Goal: Information Seeking & Learning: Learn about a topic

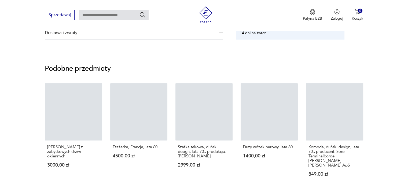
scroll to position [295, 0]
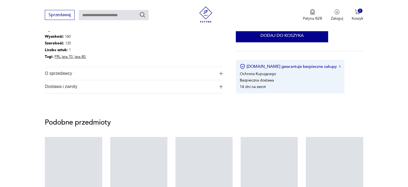
click at [219, 71] on img "button" at bounding box center [221, 73] width 4 height 4
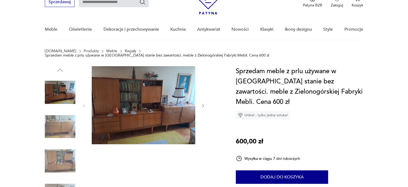
scroll to position [0, 0]
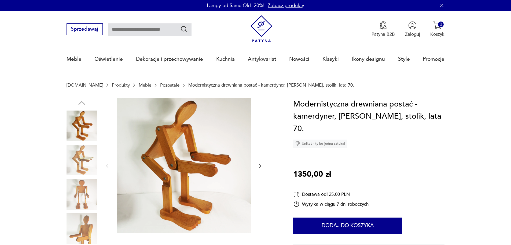
click at [263, 165] on icon "button" at bounding box center [260, 165] width 5 height 5
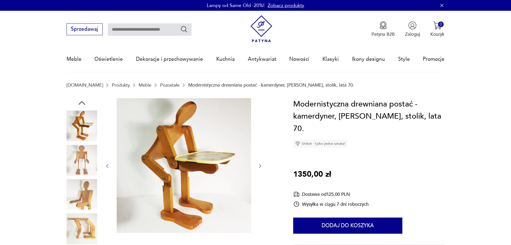
click at [262, 165] on icon "button" at bounding box center [260, 165] width 5 height 5
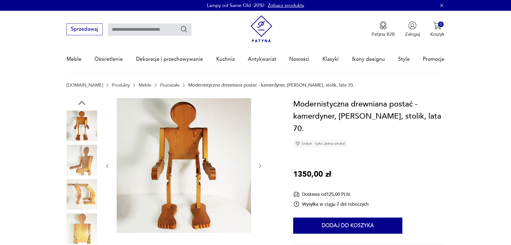
click at [262, 165] on icon "button" at bounding box center [260, 165] width 5 height 5
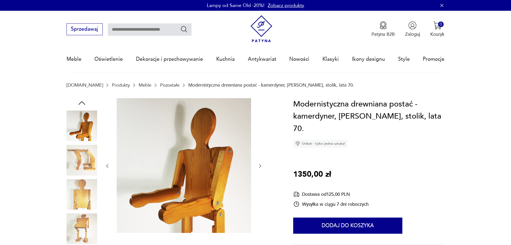
click at [261, 165] on icon "button" at bounding box center [260, 165] width 5 height 5
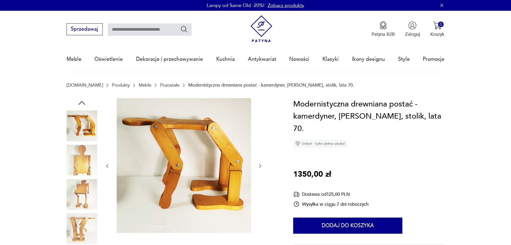
click at [260, 164] on icon "button" at bounding box center [260, 165] width 5 height 5
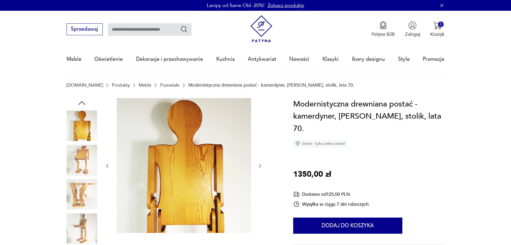
click at [260, 165] on icon "button" at bounding box center [260, 165] width 5 height 5
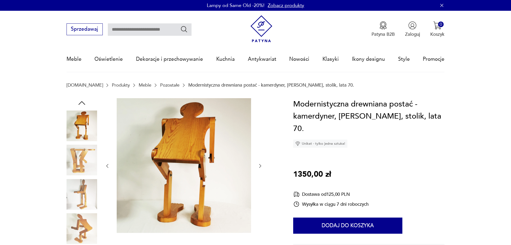
click at [260, 165] on icon "button" at bounding box center [260, 165] width 5 height 5
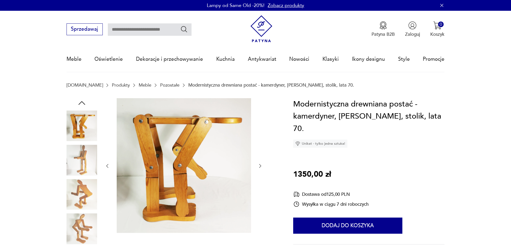
click at [260, 165] on icon "button" at bounding box center [260, 165] width 5 height 5
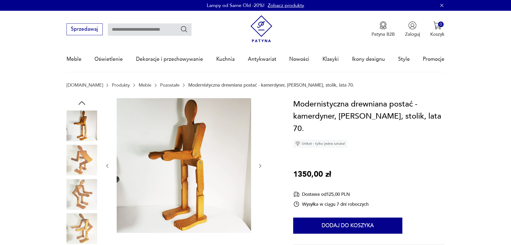
click at [260, 165] on icon "button" at bounding box center [260, 165] width 5 height 5
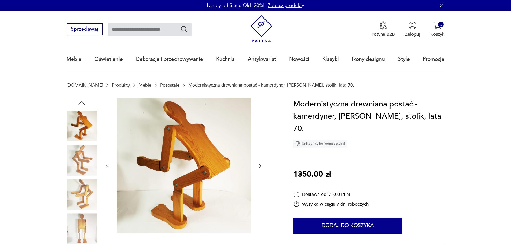
click at [260, 165] on icon "button" at bounding box center [260, 165] width 5 height 5
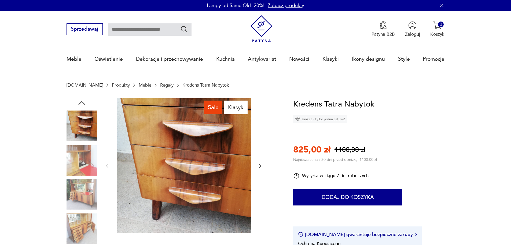
click at [262, 165] on icon "button" at bounding box center [260, 165] width 5 height 5
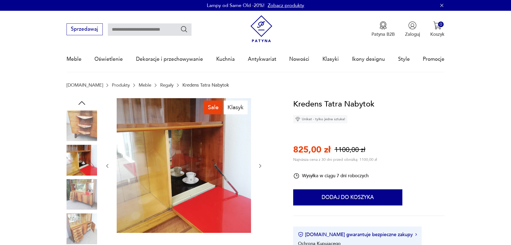
click at [261, 165] on icon "button" at bounding box center [260, 165] width 5 height 5
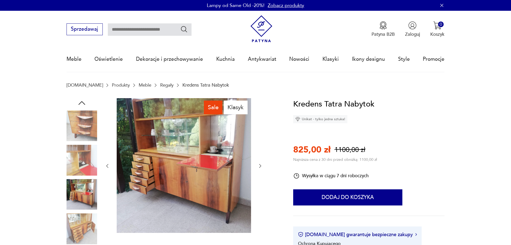
click at [261, 165] on icon "button" at bounding box center [260, 165] width 5 height 5
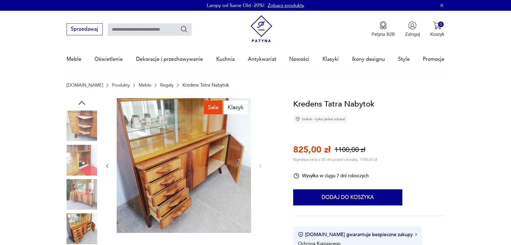
click at [108, 165] on icon "button" at bounding box center [108, 166] width 2 height 4
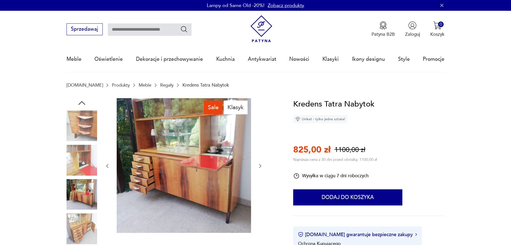
click at [108, 165] on icon "button" at bounding box center [108, 166] width 2 height 4
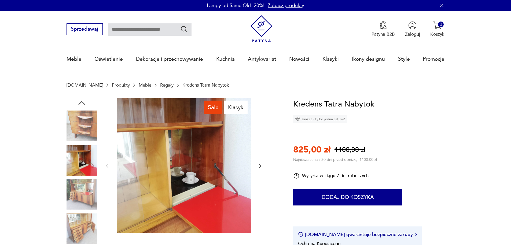
click at [108, 165] on icon "button" at bounding box center [108, 166] width 2 height 4
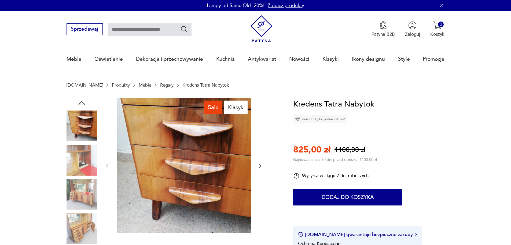
click at [108, 165] on icon "button" at bounding box center [108, 166] width 2 height 4
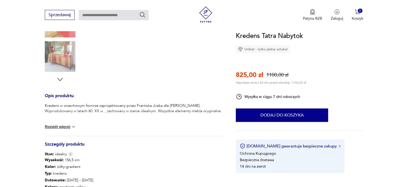
scroll to position [268, 0]
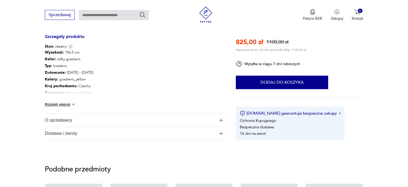
click at [219, 119] on img "button" at bounding box center [221, 120] width 4 height 4
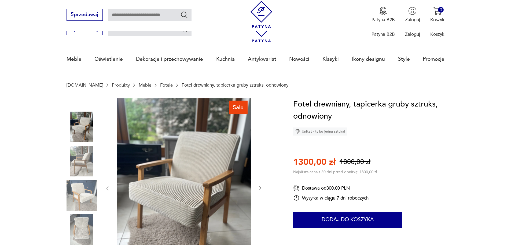
scroll to position [54, 0]
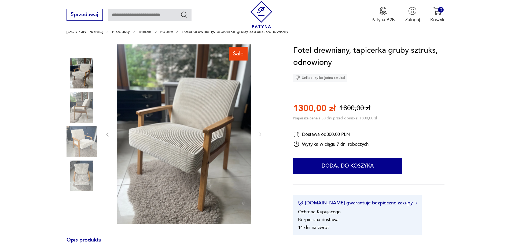
click at [260, 134] on icon "button" at bounding box center [260, 134] width 5 height 5
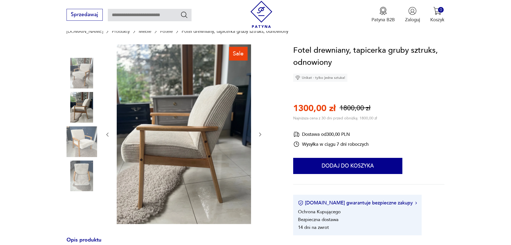
click at [260, 134] on icon "button" at bounding box center [260, 134] width 5 height 5
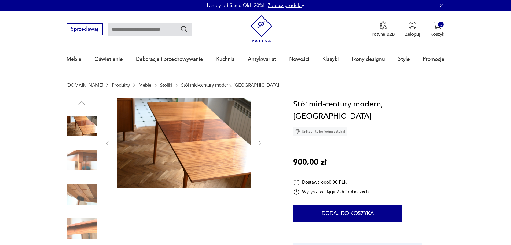
click at [262, 142] on icon "button" at bounding box center [260, 142] width 5 height 5
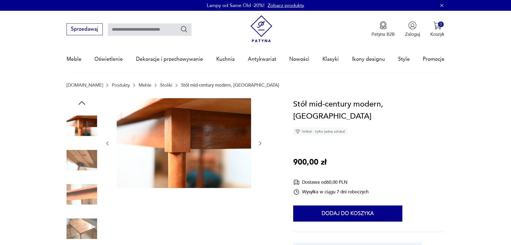
click at [262, 142] on icon "button" at bounding box center [260, 142] width 5 height 5
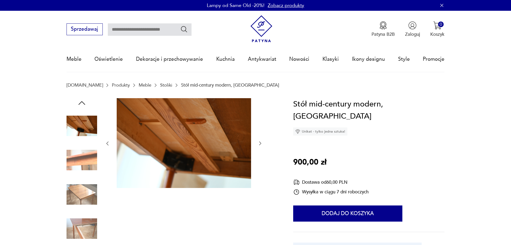
click at [262, 142] on icon "button" at bounding box center [260, 142] width 5 height 5
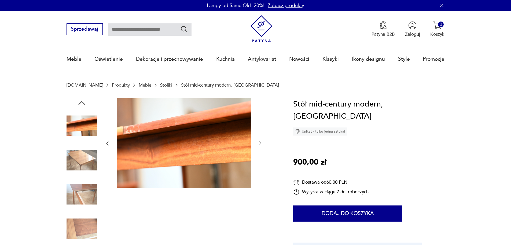
click at [262, 142] on icon "button" at bounding box center [260, 142] width 5 height 5
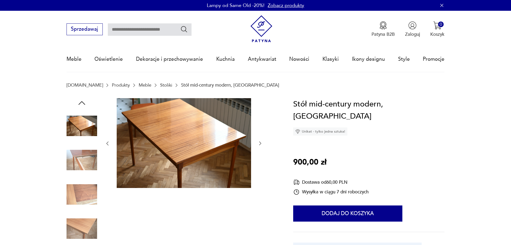
click at [260, 143] on icon "button" at bounding box center [260, 142] width 5 height 5
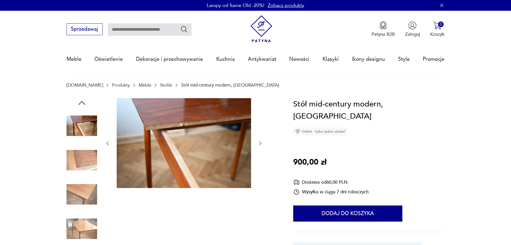
click at [260, 143] on icon "button" at bounding box center [260, 142] width 5 height 5
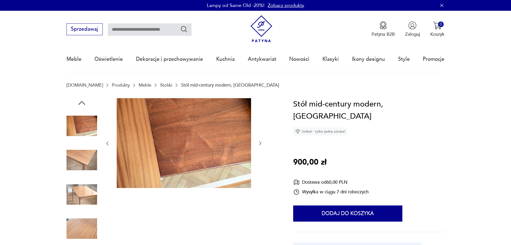
click at [260, 143] on icon "button" at bounding box center [260, 142] width 5 height 5
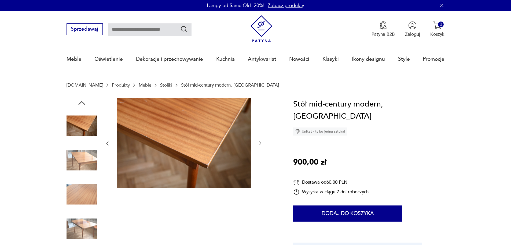
click at [260, 143] on icon "button" at bounding box center [260, 142] width 5 height 5
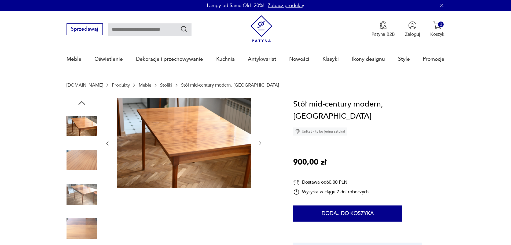
click at [260, 143] on icon "button" at bounding box center [260, 142] width 5 height 5
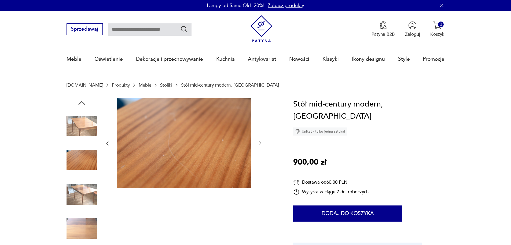
click at [260, 143] on icon "button" at bounding box center [260, 142] width 5 height 5
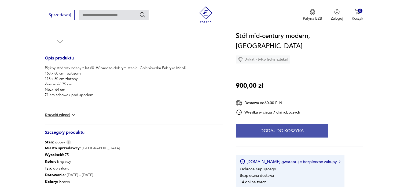
scroll to position [279, 0]
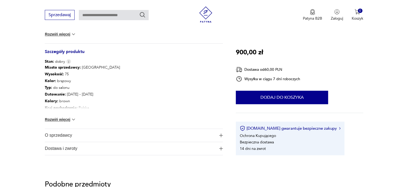
click at [220, 136] on img "button" at bounding box center [221, 135] width 4 height 4
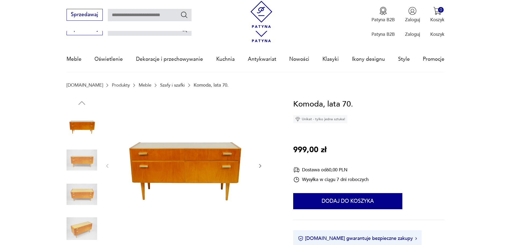
scroll to position [54, 0]
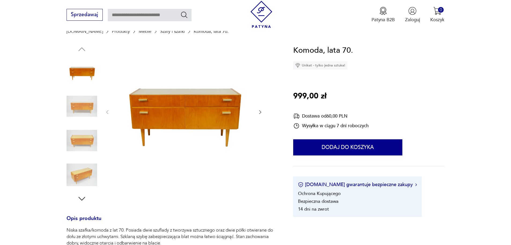
click at [261, 109] on button "button" at bounding box center [260, 112] width 5 height 6
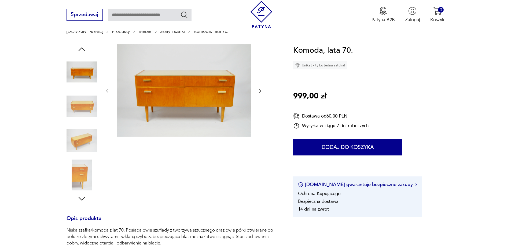
click at [261, 90] on icon "button" at bounding box center [260, 90] width 5 height 5
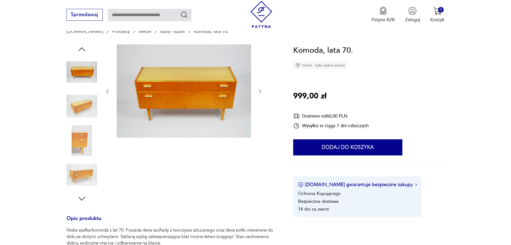
click at [261, 90] on icon "button" at bounding box center [260, 91] width 5 height 5
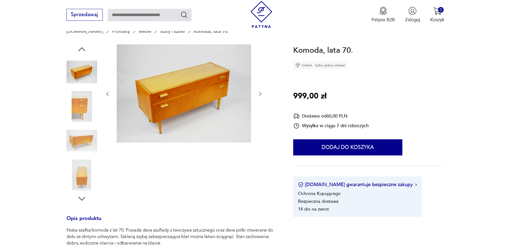
click at [261, 90] on div at bounding box center [184, 93] width 158 height 99
click at [259, 92] on icon "button" at bounding box center [260, 93] width 5 height 5
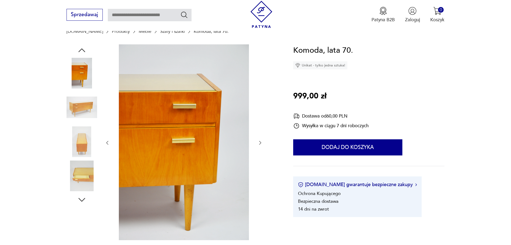
click at [261, 142] on icon "button" at bounding box center [260, 142] width 5 height 5
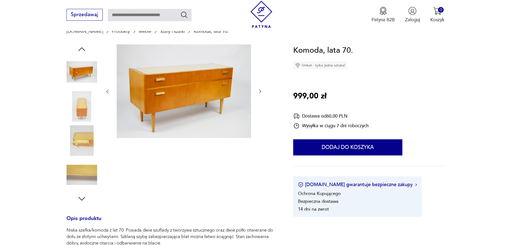
click at [259, 92] on icon "button" at bounding box center [260, 91] width 5 height 5
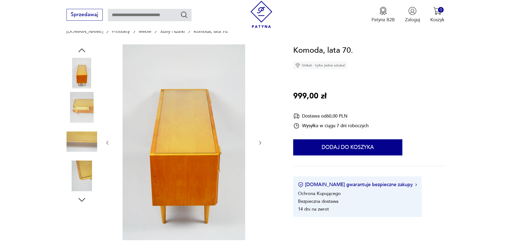
click at [260, 142] on icon "button" at bounding box center [260, 142] width 5 height 5
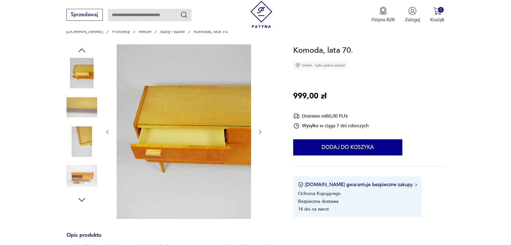
click at [260, 129] on icon "button" at bounding box center [260, 131] width 5 height 5
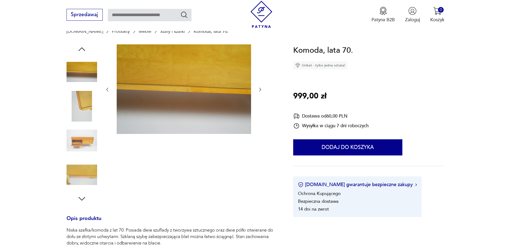
click at [260, 89] on icon "button" at bounding box center [260, 89] width 5 height 5
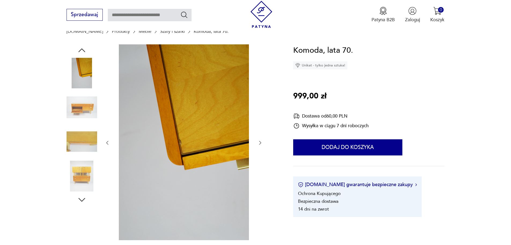
click at [260, 143] on icon "button" at bounding box center [260, 142] width 5 height 5
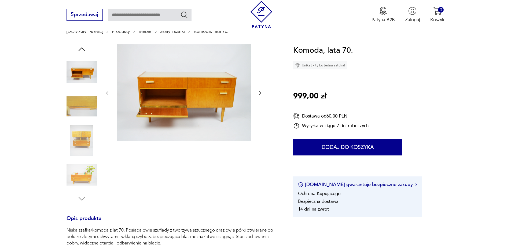
click at [259, 92] on icon "button" at bounding box center [260, 92] width 5 height 5
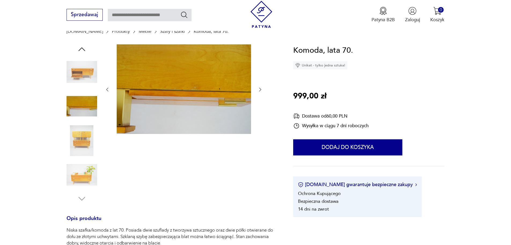
click at [261, 88] on icon "button" at bounding box center [260, 89] width 5 height 5
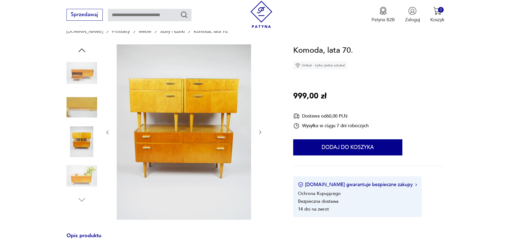
click at [261, 130] on icon "button" at bounding box center [260, 131] width 5 height 5
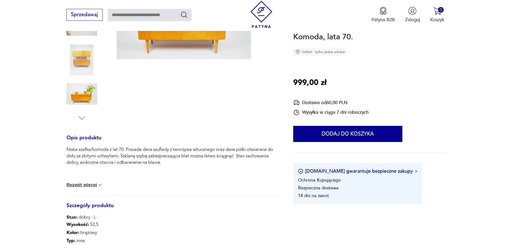
scroll to position [188, 0]
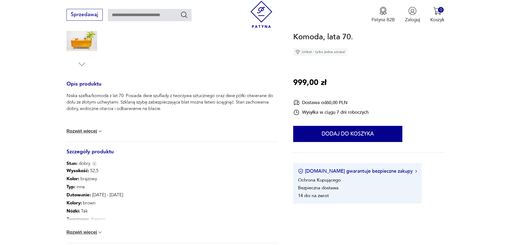
click at [90, 231] on button "Rozwiń więcej" at bounding box center [85, 231] width 37 height 5
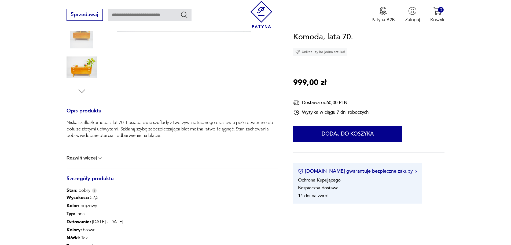
scroll to position [322, 0]
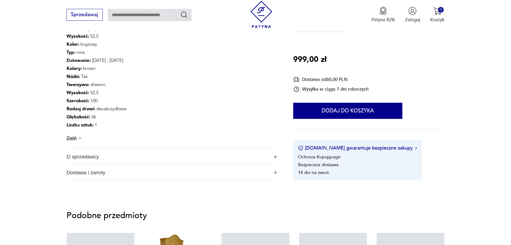
click at [276, 156] on img "button" at bounding box center [276, 157] width 4 height 4
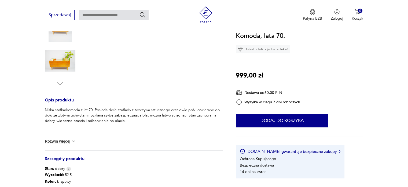
scroll to position [23, 0]
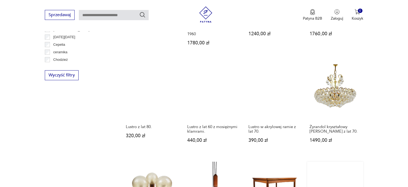
scroll to position [510, 0]
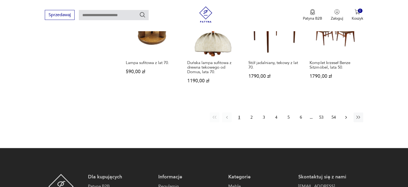
click at [346, 116] on icon "button" at bounding box center [346, 117] width 2 height 3
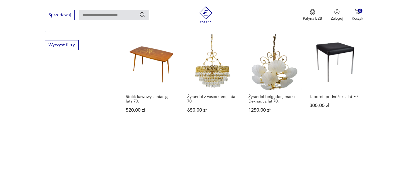
scroll to position [513, 0]
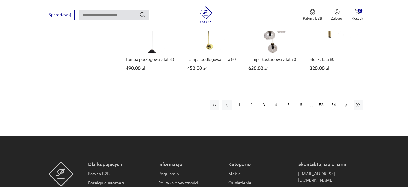
click at [347, 106] on icon "button" at bounding box center [346, 104] width 5 height 5
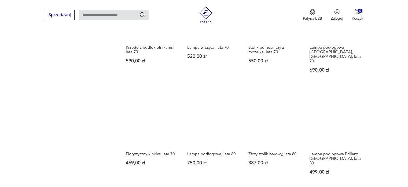
scroll to position [513, 0]
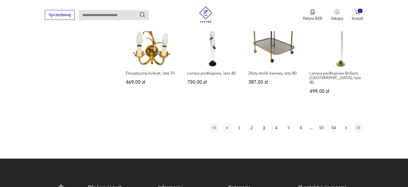
click at [347, 125] on icon "button" at bounding box center [346, 127] width 5 height 5
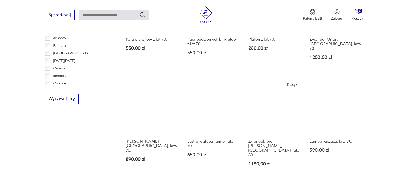
scroll to position [433, 0]
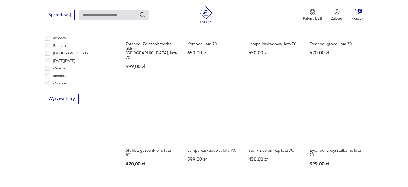
scroll to position [460, 0]
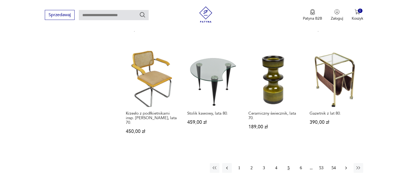
click at [345, 165] on icon "button" at bounding box center [346, 167] width 5 height 5
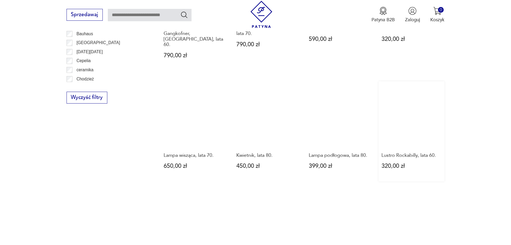
scroll to position [513, 0]
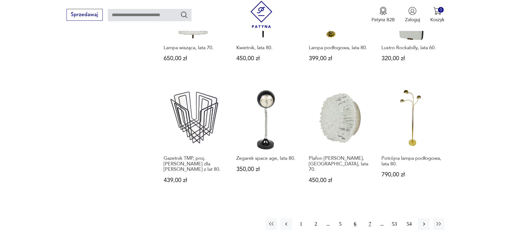
click at [369, 218] on button "7" at bounding box center [370, 224] width 12 height 12
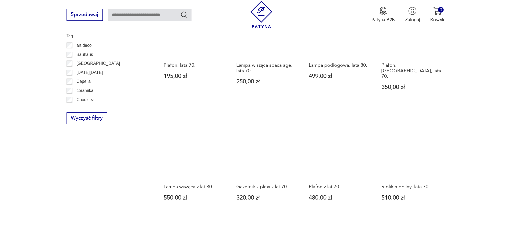
scroll to position [519, 0]
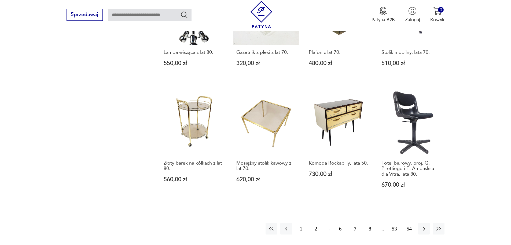
click at [368, 223] on button "8" at bounding box center [370, 229] width 12 height 12
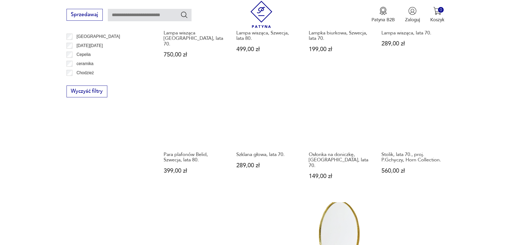
scroll to position [519, 0]
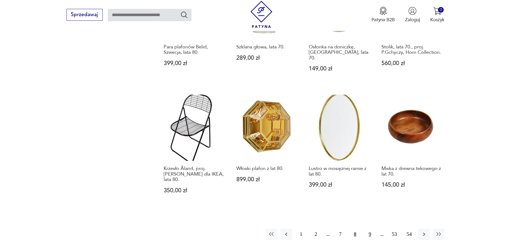
click at [372, 228] on button "9" at bounding box center [370, 234] width 12 height 12
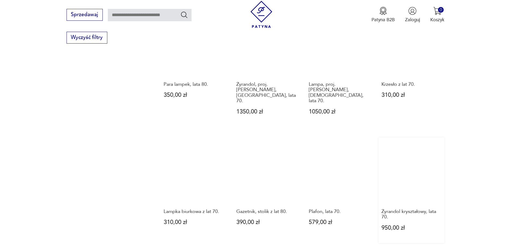
scroll to position [573, 0]
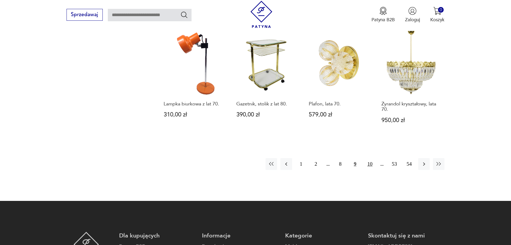
click at [370, 158] on button "10" at bounding box center [370, 164] width 12 height 12
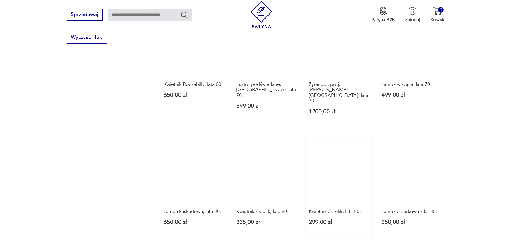
scroll to position [573, 0]
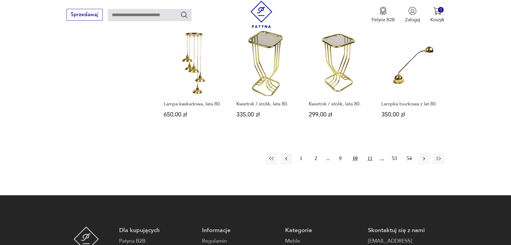
click at [370, 152] on button "11" at bounding box center [370, 158] width 12 height 12
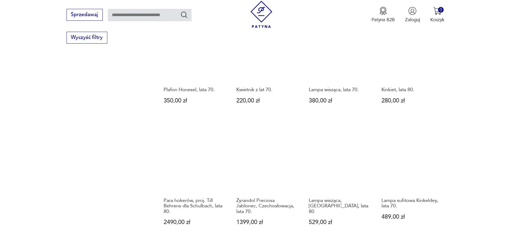
scroll to position [573, 0]
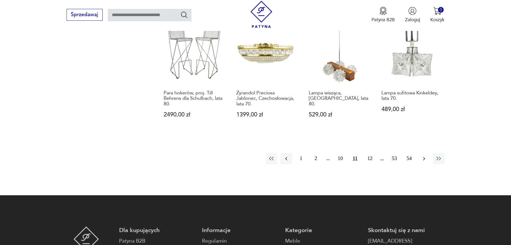
click at [421, 155] on icon "button" at bounding box center [424, 158] width 6 height 6
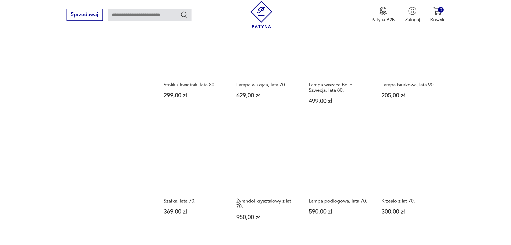
scroll to position [546, 0]
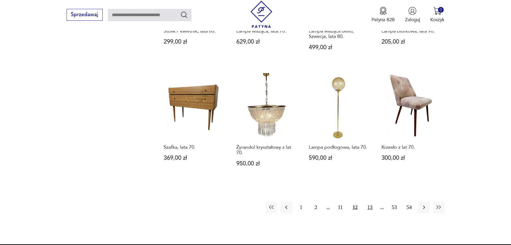
click at [370, 201] on button "13" at bounding box center [370, 207] width 12 height 12
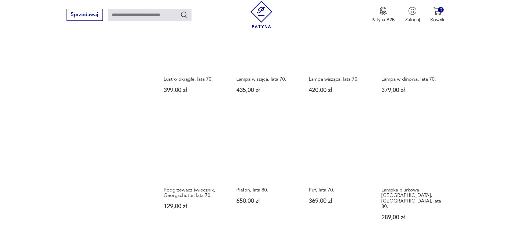
scroll to position [546, 0]
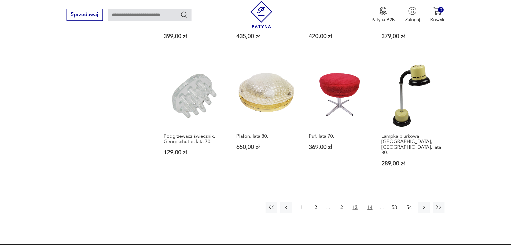
click at [370, 201] on button "14" at bounding box center [370, 207] width 12 height 12
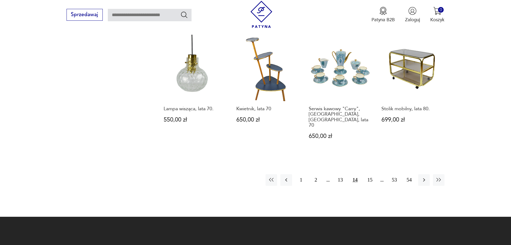
scroll to position [573, 0]
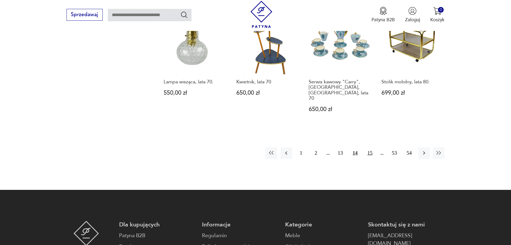
click at [371, 147] on button "15" at bounding box center [370, 153] width 12 height 12
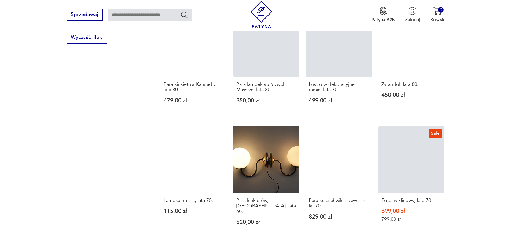
scroll to position [600, 0]
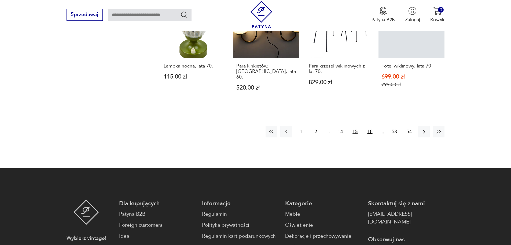
click at [369, 127] on button "16" at bounding box center [370, 132] width 12 height 12
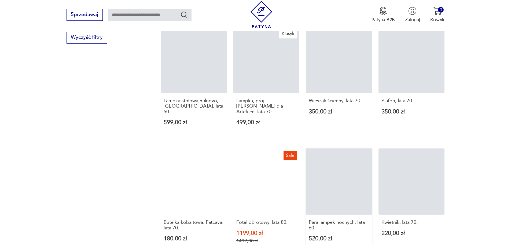
scroll to position [573, 0]
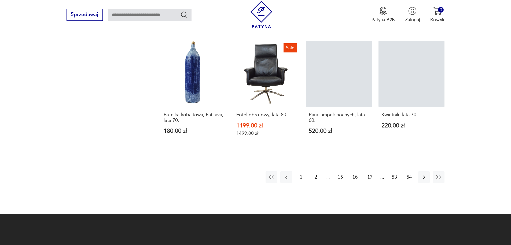
click at [371, 171] on button "17" at bounding box center [370, 177] width 12 height 12
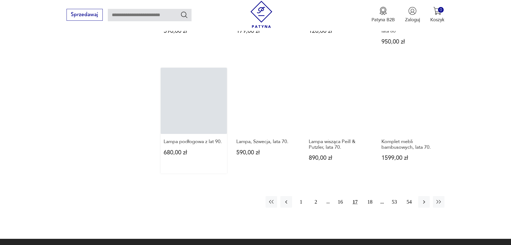
scroll to position [573, 0]
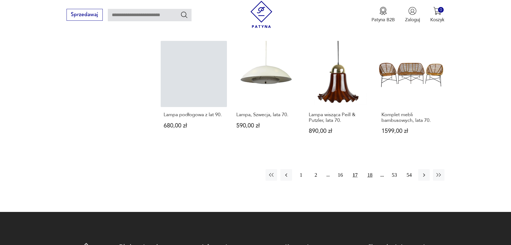
click at [368, 169] on button "18" at bounding box center [370, 175] width 12 height 12
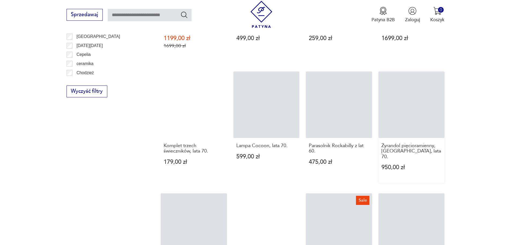
scroll to position [546, 0]
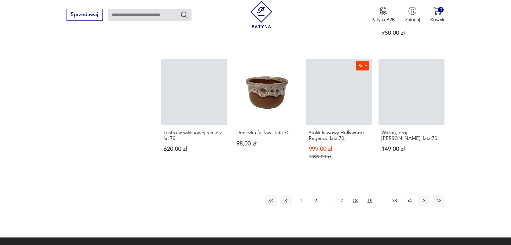
click at [370, 194] on button "19" at bounding box center [370, 200] width 12 height 12
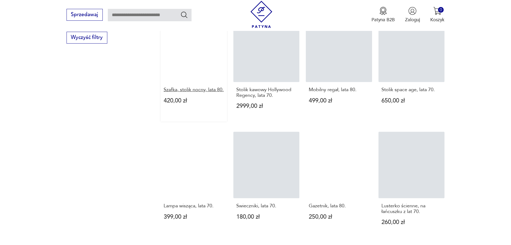
scroll to position [627, 0]
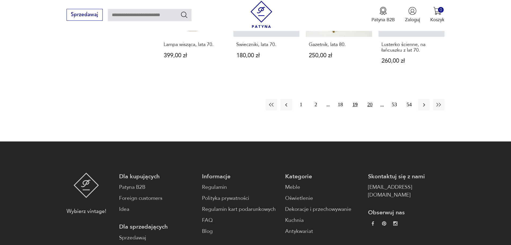
drag, startPoint x: 372, startPoint y: 105, endPoint x: 368, endPoint y: 103, distance: 4.4
click at [372, 105] on button "20" at bounding box center [370, 105] width 12 height 12
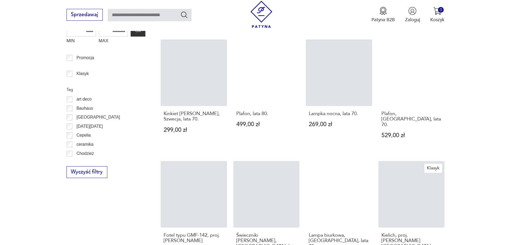
scroll to position [493, 0]
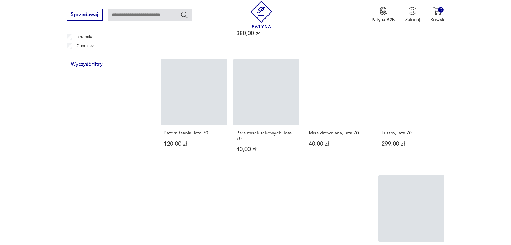
scroll to position [573, 0]
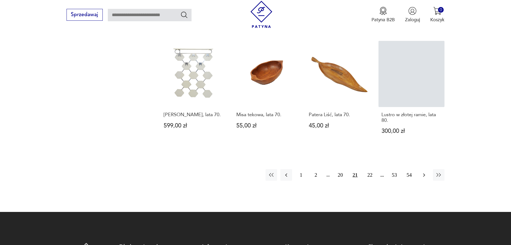
click at [428, 169] on button "button" at bounding box center [425, 175] width 12 height 12
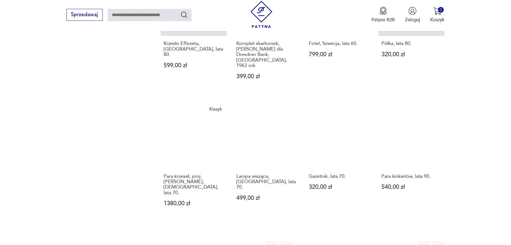
scroll to position [600, 0]
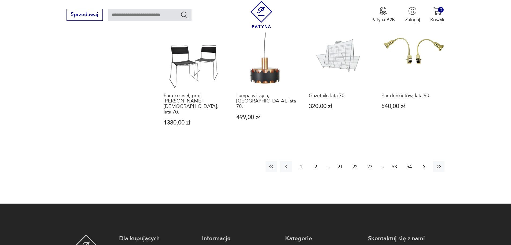
click at [422, 163] on icon "button" at bounding box center [424, 166] width 6 height 6
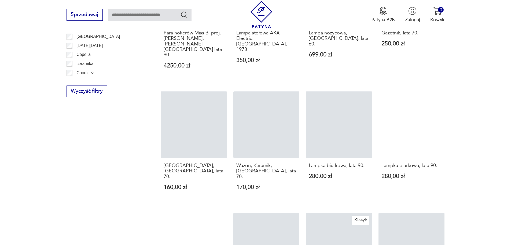
scroll to position [546, 0]
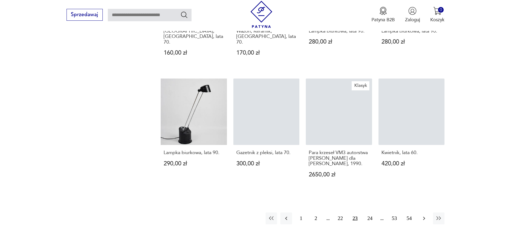
click at [423, 215] on icon "button" at bounding box center [424, 218] width 6 height 6
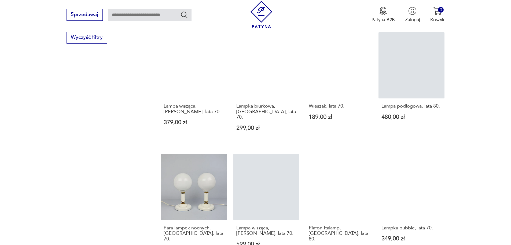
scroll to position [600, 0]
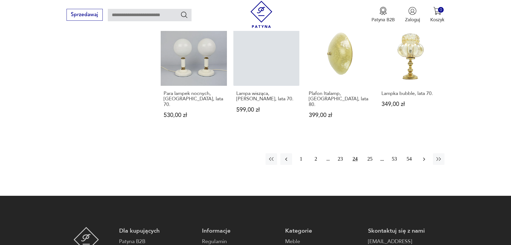
click at [421, 156] on icon "button" at bounding box center [424, 159] width 6 height 6
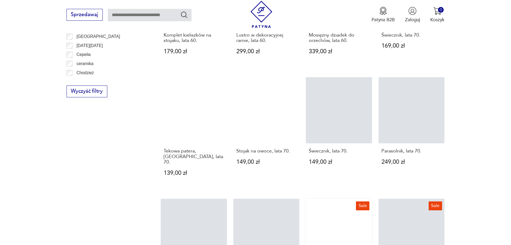
scroll to position [546, 0]
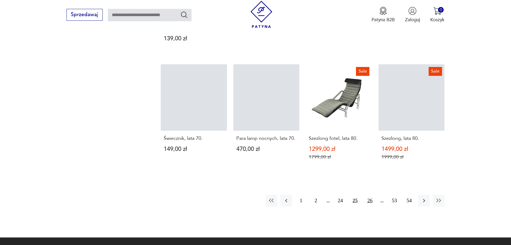
click at [370, 194] on button "26" at bounding box center [370, 200] width 12 height 12
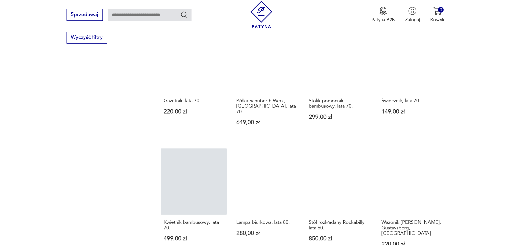
scroll to position [573, 0]
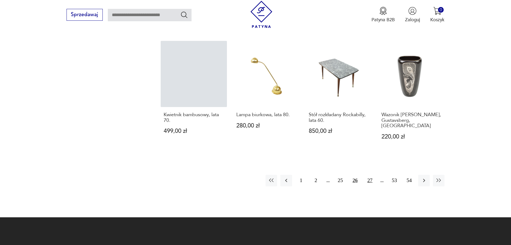
click at [372, 174] on button "27" at bounding box center [370, 180] width 12 height 12
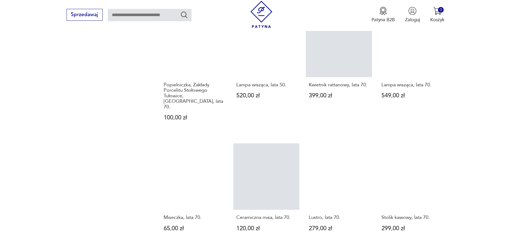
scroll to position [519, 0]
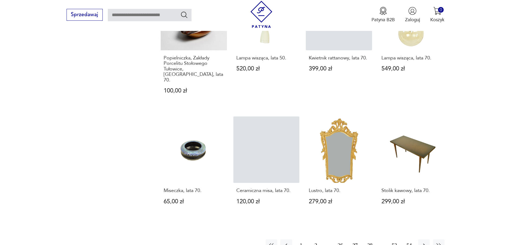
drag, startPoint x: 369, startPoint y: 218, endPoint x: 378, endPoint y: 209, distance: 12.9
click at [369, 239] on button "28" at bounding box center [370, 245] width 12 height 12
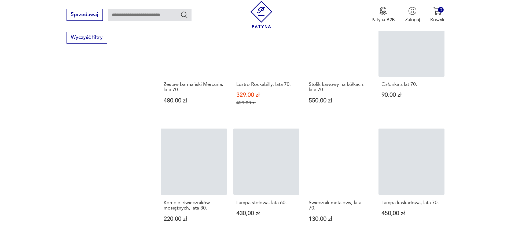
scroll to position [573, 0]
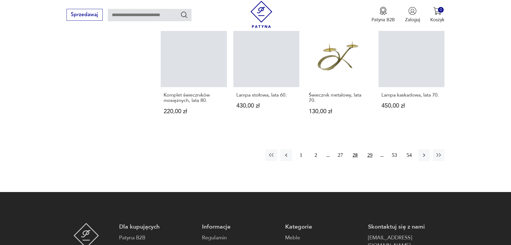
click at [369, 158] on button "29" at bounding box center [370, 155] width 12 height 12
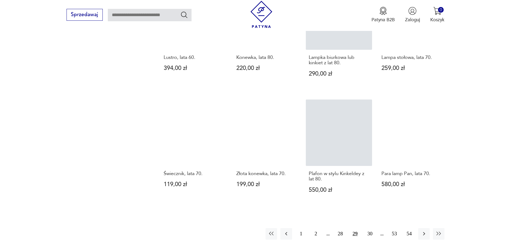
scroll to position [519, 0]
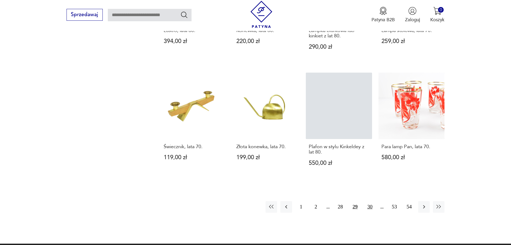
click at [372, 209] on button "30" at bounding box center [370, 207] width 12 height 12
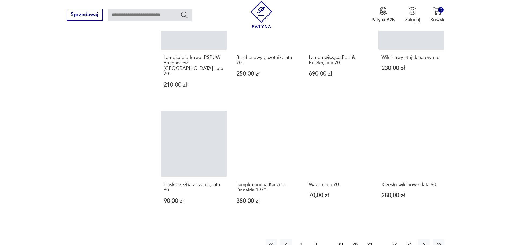
scroll to position [519, 0]
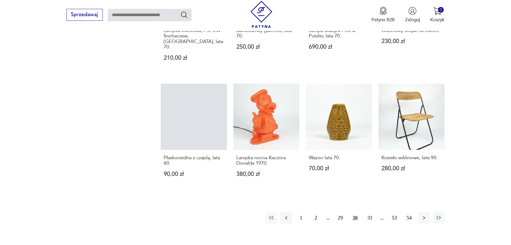
drag, startPoint x: 368, startPoint y: 208, endPoint x: 387, endPoint y: 194, distance: 23.9
click at [368, 212] on button "31" at bounding box center [370, 218] width 12 height 12
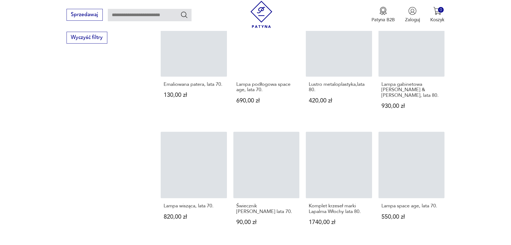
scroll to position [493, 0]
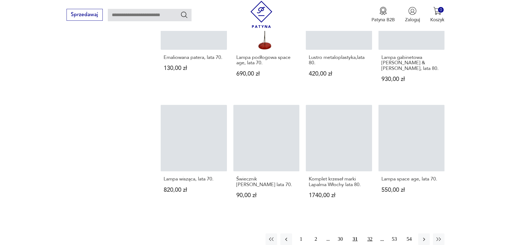
click at [372, 233] on button "32" at bounding box center [370, 239] width 12 height 12
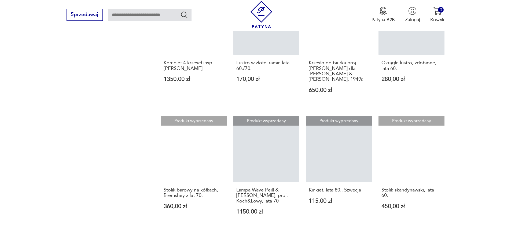
scroll to position [546, 0]
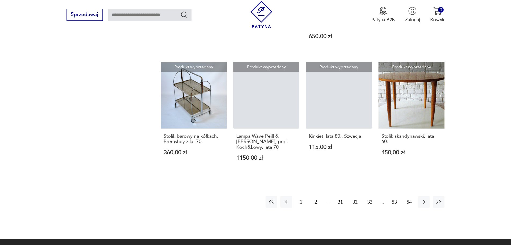
click at [369, 196] on button "33" at bounding box center [370, 202] width 12 height 12
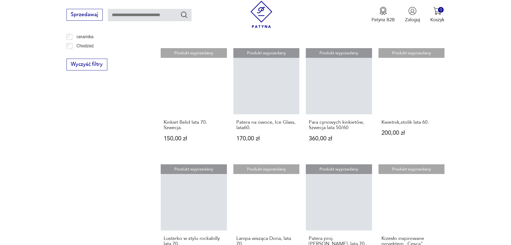
scroll to position [493, 0]
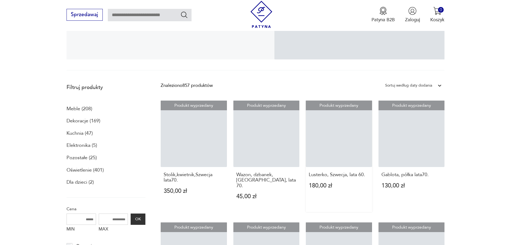
scroll to position [117, 0]
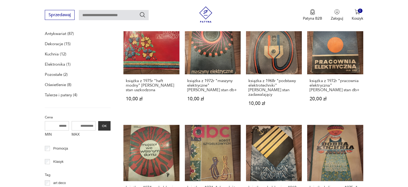
scroll to position [164, 0]
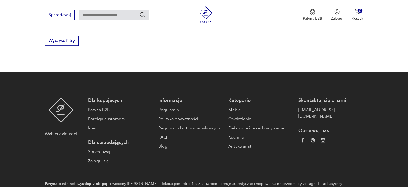
scroll to position [161, 0]
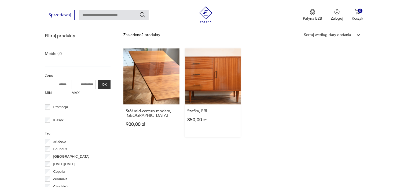
click at [217, 78] on link "Szafka, PRL 850,00 zł" at bounding box center [213, 92] width 56 height 89
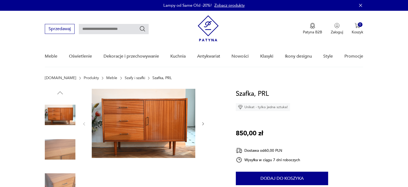
click at [204, 121] on button "button" at bounding box center [203, 123] width 5 height 5
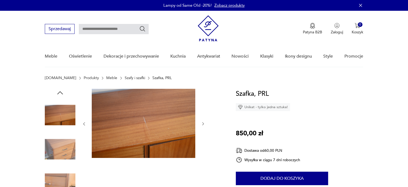
click at [203, 123] on icon "button" at bounding box center [203, 123] width 5 height 5
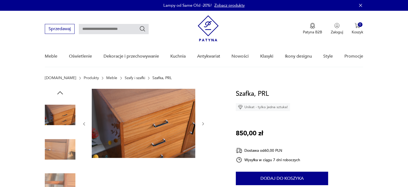
click at [203, 123] on icon "button" at bounding box center [203, 123] width 5 height 5
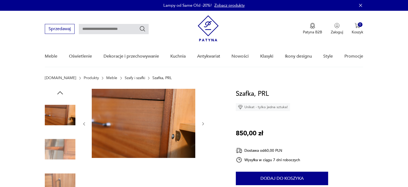
click at [203, 123] on icon "button" at bounding box center [203, 123] width 5 height 5
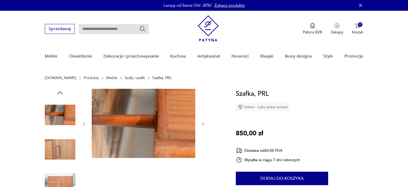
click at [203, 123] on icon "button" at bounding box center [203, 123] width 5 height 5
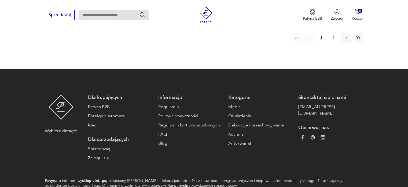
scroll to position [460, 0]
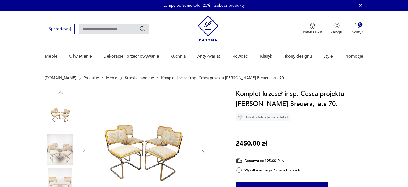
click at [143, 153] on img at bounding box center [144, 151] width 104 height 125
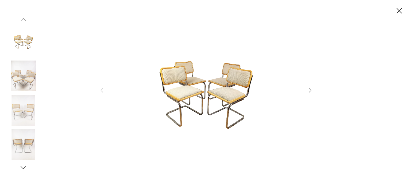
click at [311, 90] on icon "button" at bounding box center [310, 90] width 6 height 6
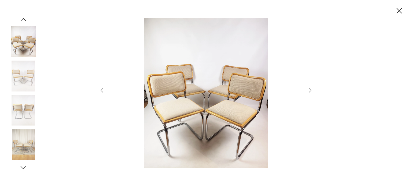
click at [311, 90] on icon "button" at bounding box center [310, 90] width 6 height 6
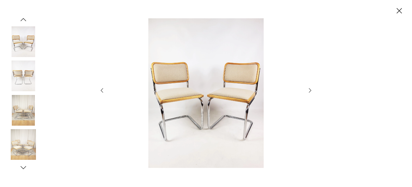
click at [310, 90] on icon "button" at bounding box center [310, 90] width 6 height 6
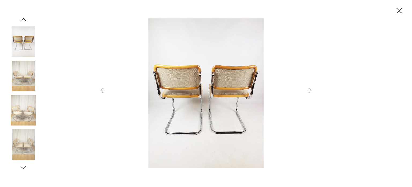
click at [310, 90] on icon "button" at bounding box center [310, 90] width 6 height 6
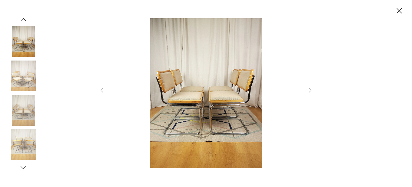
click at [310, 90] on icon "button" at bounding box center [310, 90] width 6 height 6
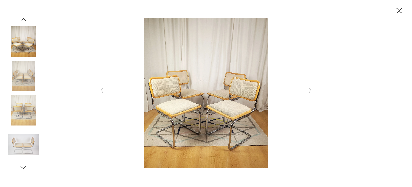
click at [310, 90] on icon "button" at bounding box center [310, 90] width 6 height 6
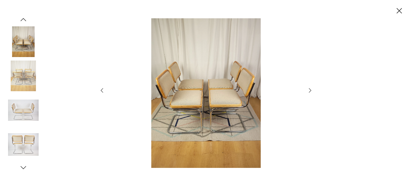
click at [401, 12] on icon "button" at bounding box center [399, 10] width 5 height 5
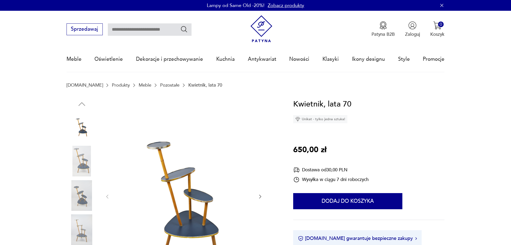
click at [260, 194] on icon "button" at bounding box center [260, 196] width 5 height 5
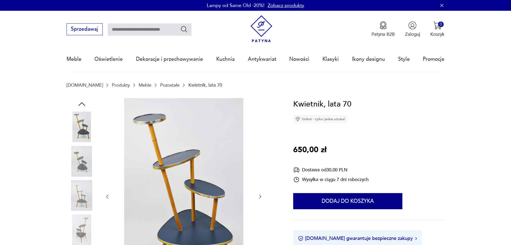
click at [259, 194] on icon "button" at bounding box center [260, 196] width 5 height 5
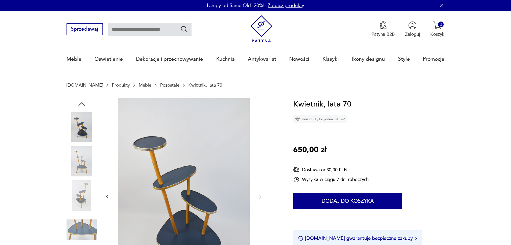
click at [259, 196] on icon "button" at bounding box center [260, 196] width 5 height 5
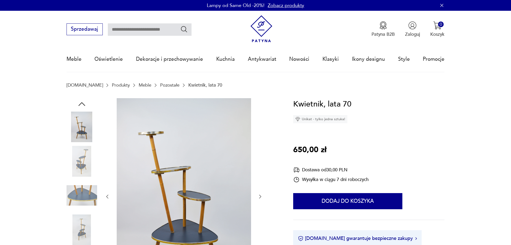
click at [259, 196] on icon "button" at bounding box center [260, 196] width 5 height 5
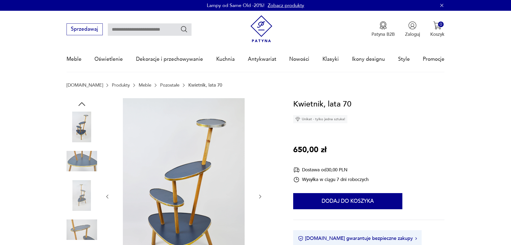
click at [259, 196] on icon "button" at bounding box center [260, 196] width 5 height 5
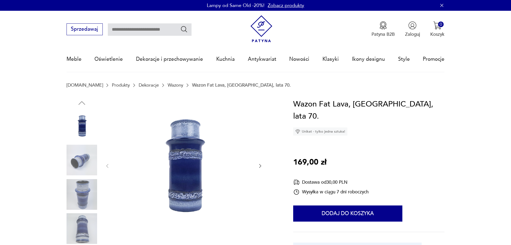
click at [84, 162] on img at bounding box center [82, 159] width 31 height 31
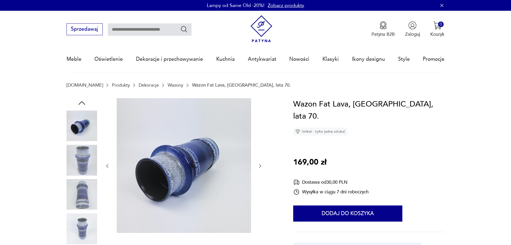
click at [85, 158] on img at bounding box center [82, 159] width 31 height 31
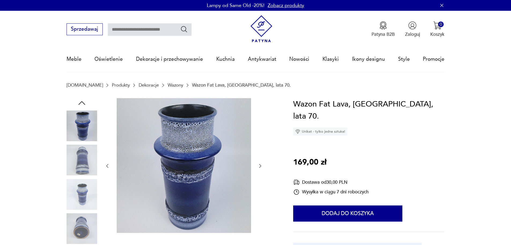
click at [82, 169] on img at bounding box center [82, 159] width 31 height 31
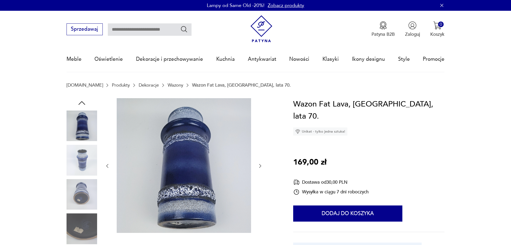
click at [81, 198] on img at bounding box center [82, 194] width 31 height 31
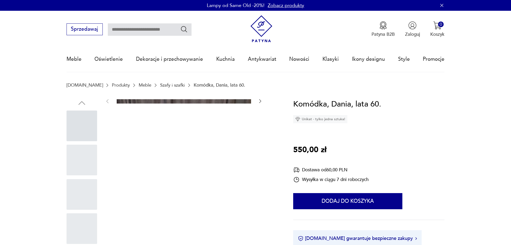
scroll to position [107, 0]
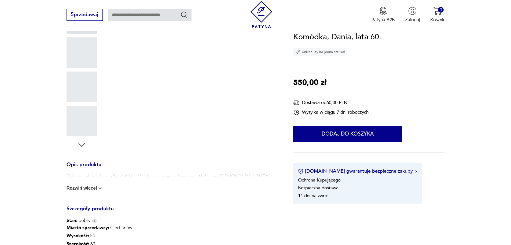
click at [92, 187] on button "Rozwiń więcej" at bounding box center [85, 187] width 37 height 5
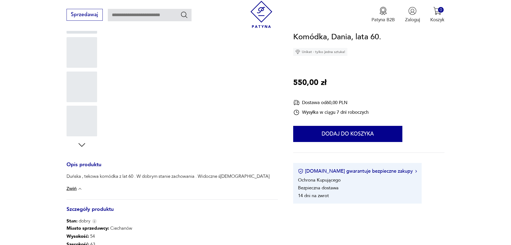
scroll to position [0, 0]
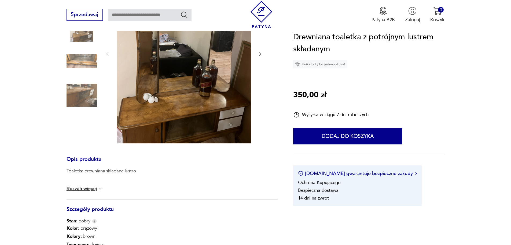
scroll to position [54, 0]
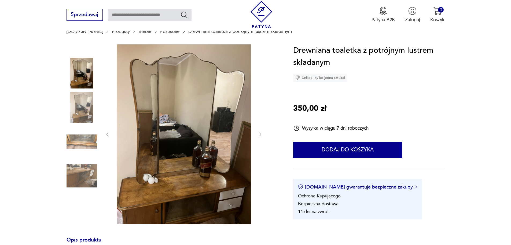
click at [260, 134] on icon "button" at bounding box center [260, 134] width 5 height 5
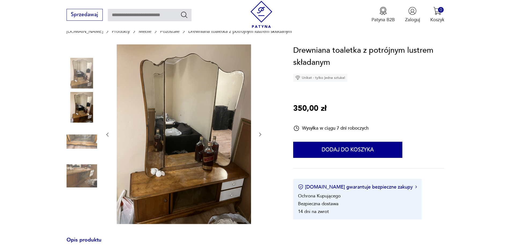
click at [260, 134] on icon "button" at bounding box center [260, 134] width 5 height 5
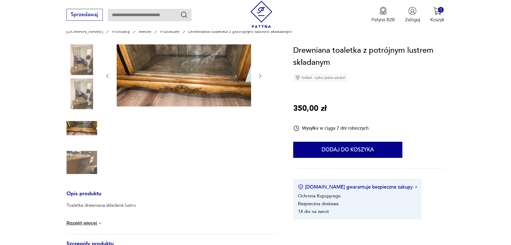
scroll to position [0, 0]
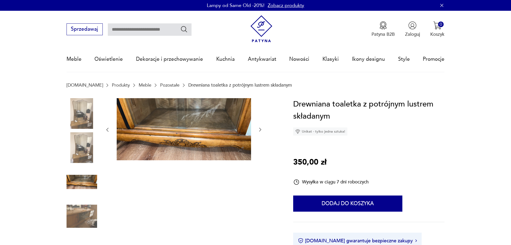
click at [260, 130] on icon "button" at bounding box center [260, 129] width 5 height 5
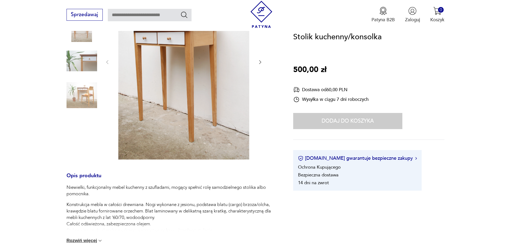
scroll to position [81, 0]
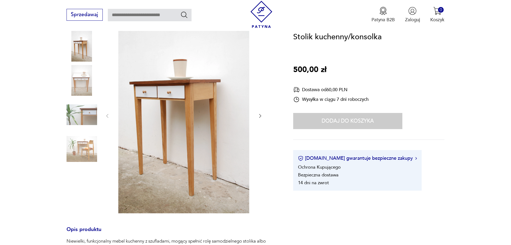
click at [263, 114] on icon "button" at bounding box center [260, 115] width 5 height 5
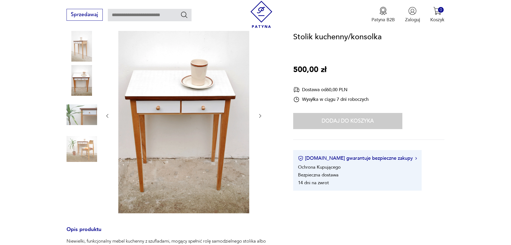
click at [263, 114] on icon "button" at bounding box center [260, 115] width 5 height 5
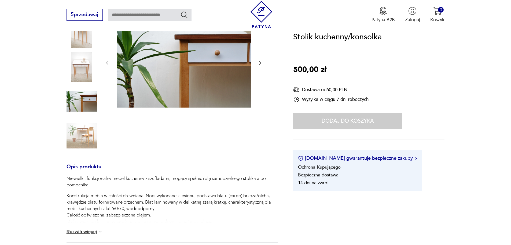
click at [261, 62] on icon "button" at bounding box center [260, 62] width 5 height 5
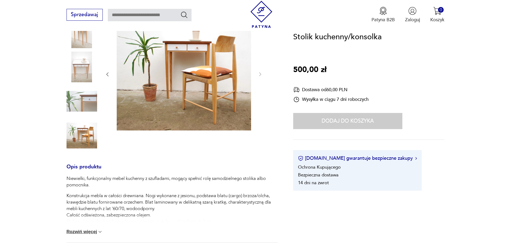
click at [74, 62] on img at bounding box center [82, 67] width 31 height 31
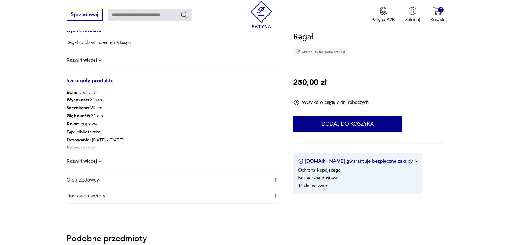
scroll to position [349, 0]
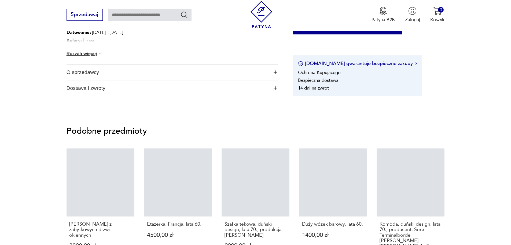
click at [94, 53] on button "Rozwiń więcej" at bounding box center [85, 53] width 37 height 5
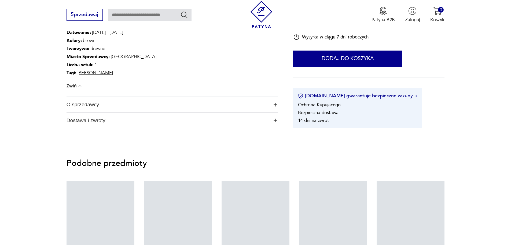
scroll to position [483, 0]
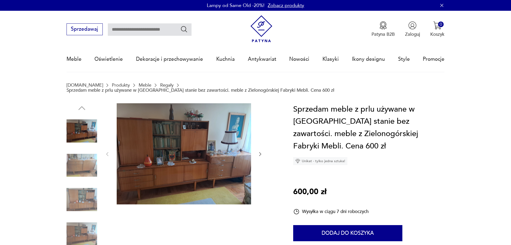
click at [79, 158] on img at bounding box center [82, 165] width 31 height 31
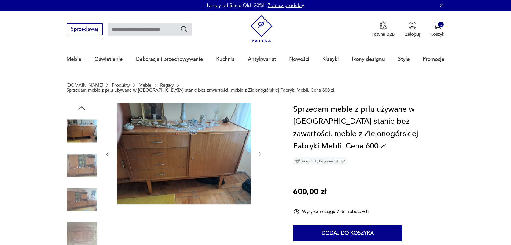
click at [83, 157] on img at bounding box center [82, 165] width 31 height 31
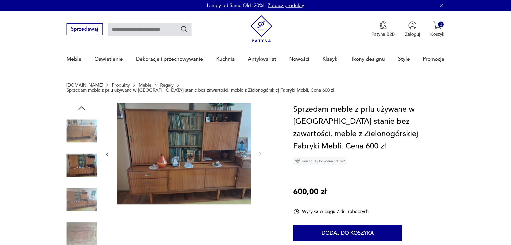
click at [83, 194] on img at bounding box center [82, 199] width 31 height 31
